Goal: Find contact information: Find contact information

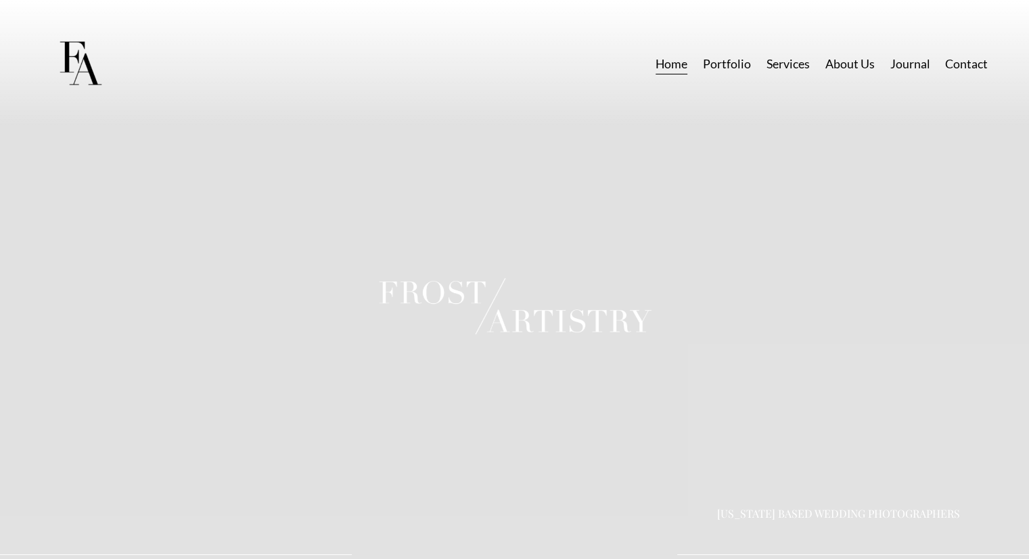
click at [962, 63] on link "Contact" at bounding box center [966, 63] width 43 height 24
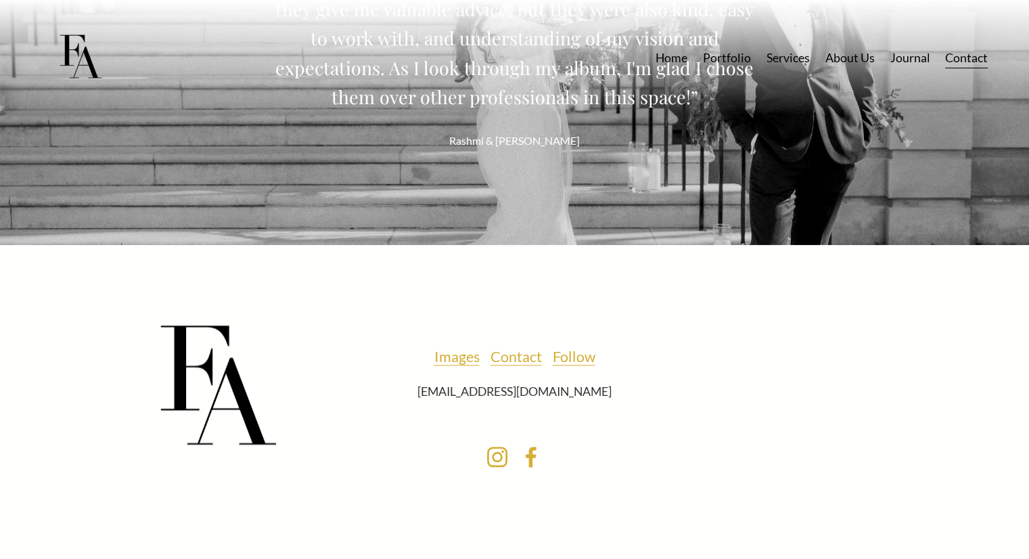
scroll to position [1908, 0]
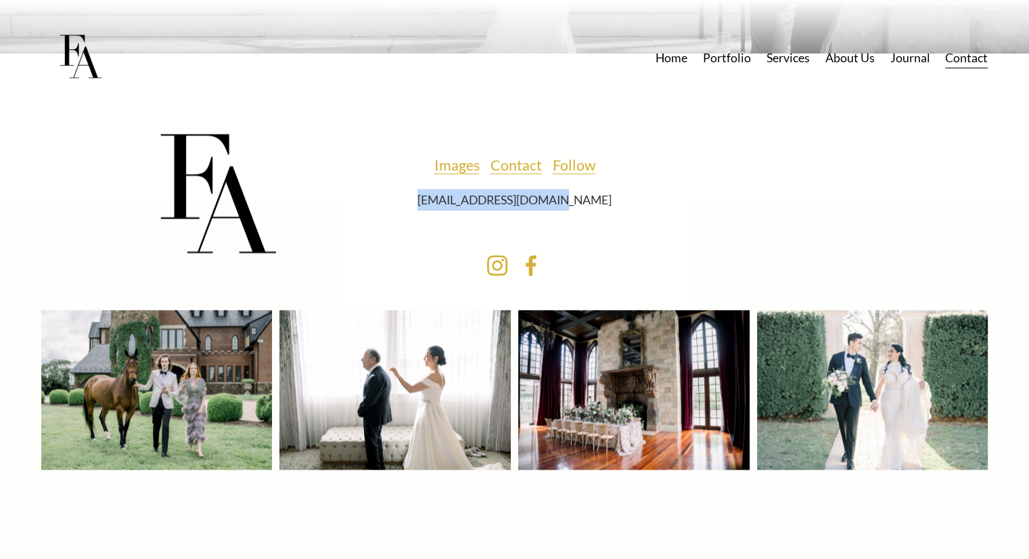
drag, startPoint x: 575, startPoint y: 198, endPoint x: 448, endPoint y: 206, distance: 127.4
click at [448, 206] on p "[EMAIL_ADDRESS][DOMAIN_NAME]" at bounding box center [514, 200] width 390 height 22
copy p "[EMAIL_ADDRESS][DOMAIN_NAME]"
